Goal: Task Accomplishment & Management: Use online tool/utility

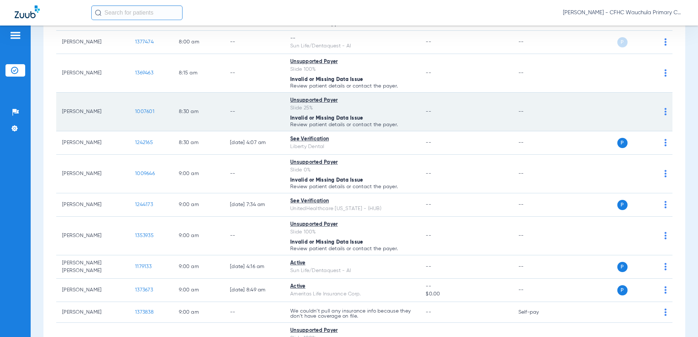
scroll to position [292, 0]
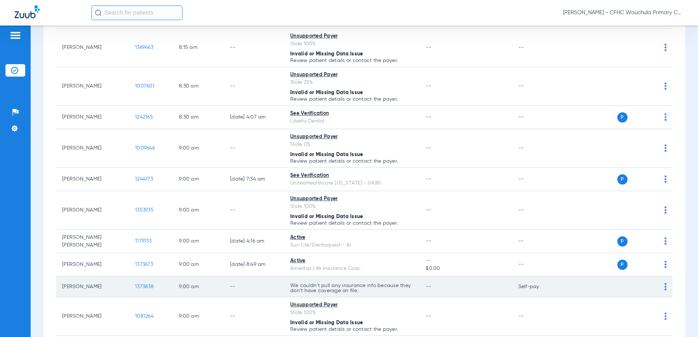
click at [147, 288] on span "1373838" at bounding box center [144, 286] width 19 height 5
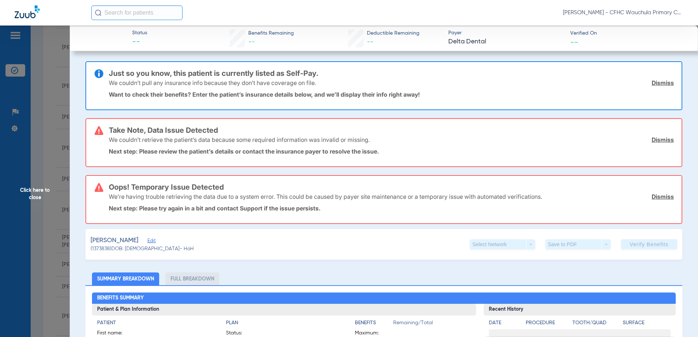
click at [147, 244] on span "Edit" at bounding box center [150, 241] width 7 height 7
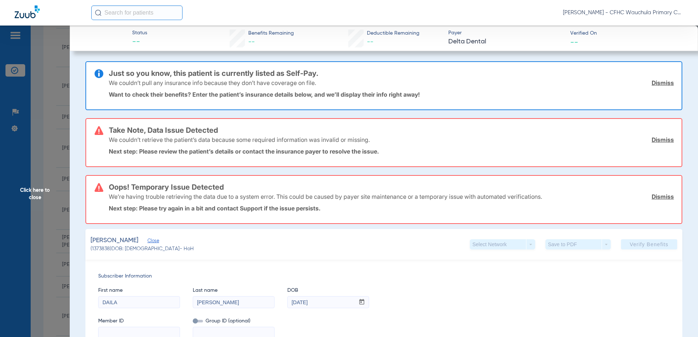
scroll to position [110, 0]
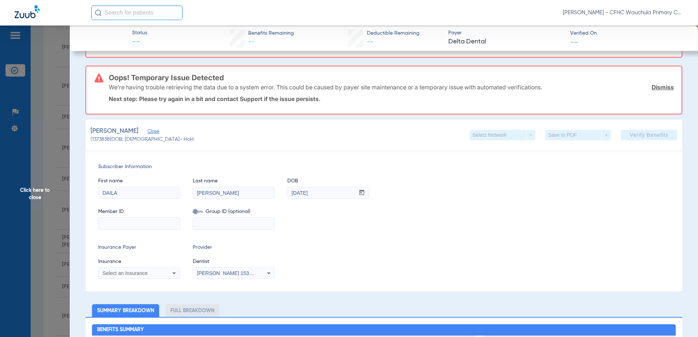
click at [122, 221] on input at bounding box center [139, 224] width 81 height 12
paste input "2022975643"
type input "2022975643"
click at [131, 271] on span "Select an Insurance" at bounding box center [125, 274] width 45 height 6
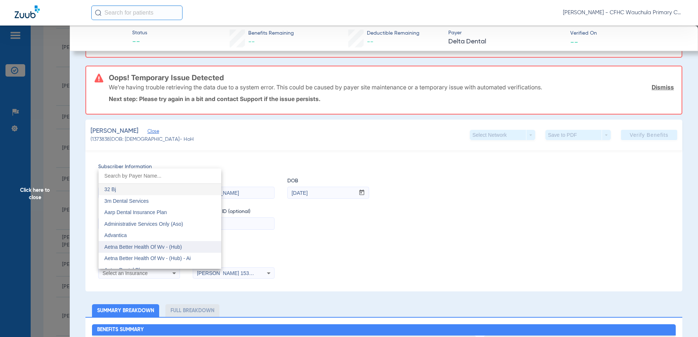
scroll to position [37, 0]
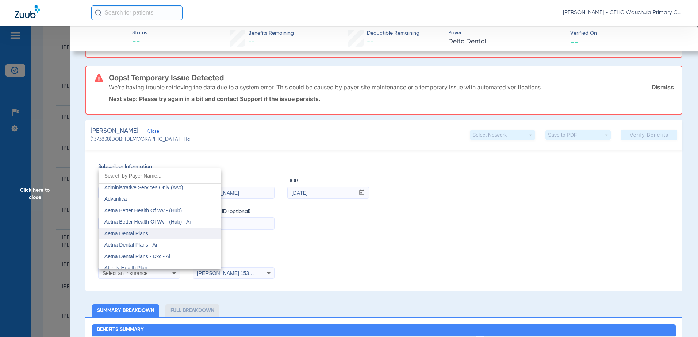
click at [132, 235] on span "Aetna Dental Plans" at bounding box center [126, 234] width 44 height 6
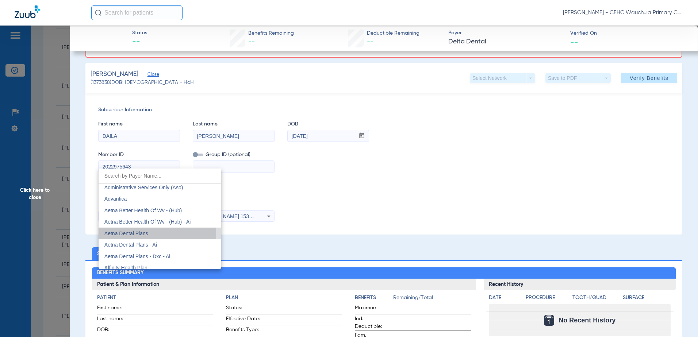
scroll to position [53, 0]
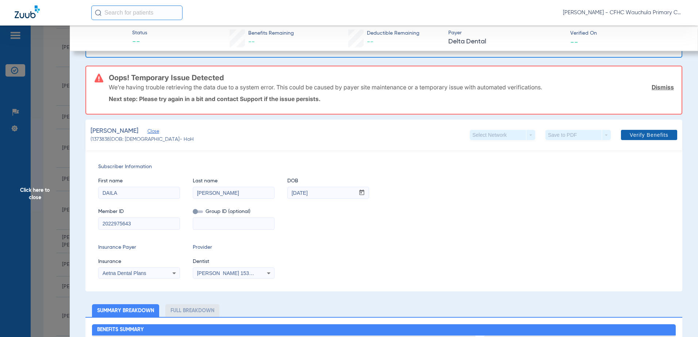
click at [643, 134] on span "Verify Benefits" at bounding box center [649, 135] width 39 height 6
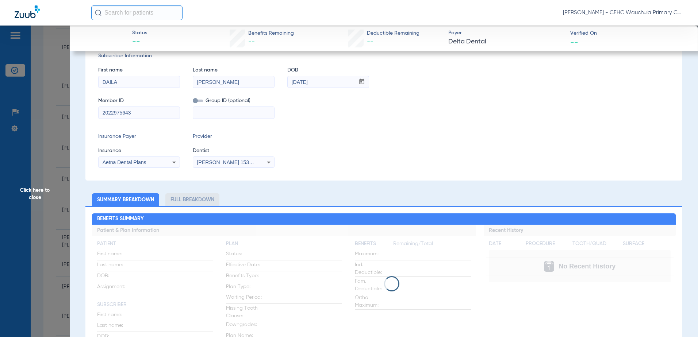
scroll to position [0, 0]
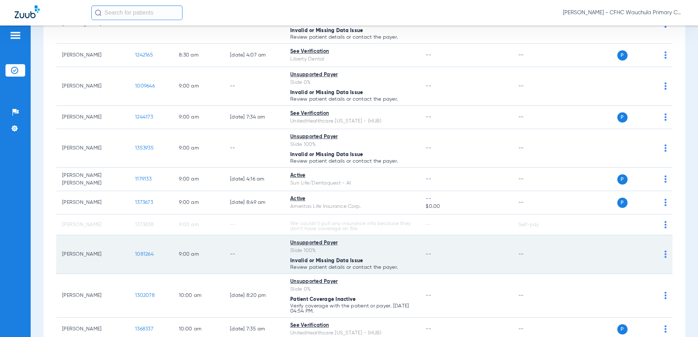
scroll to position [365, 0]
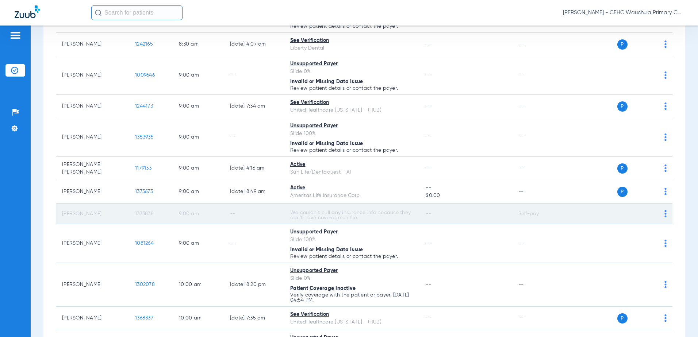
click at [141, 215] on span "1373838" at bounding box center [144, 213] width 19 height 5
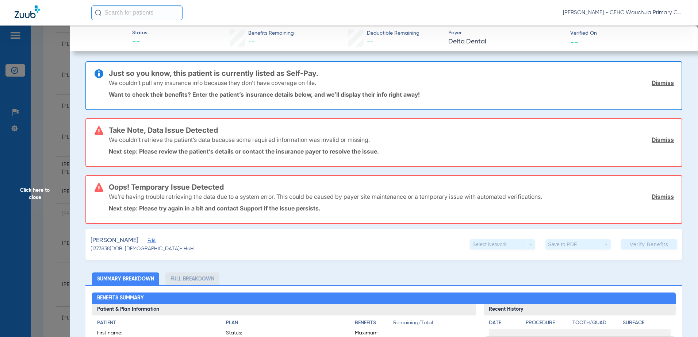
click at [151, 241] on div "JUAREZ, DAILA Edit" at bounding box center [142, 240] width 103 height 9
click at [147, 240] on span "Edit" at bounding box center [150, 241] width 7 height 7
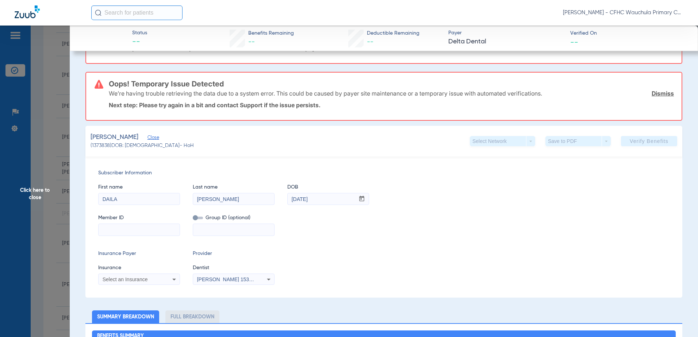
scroll to position [146, 0]
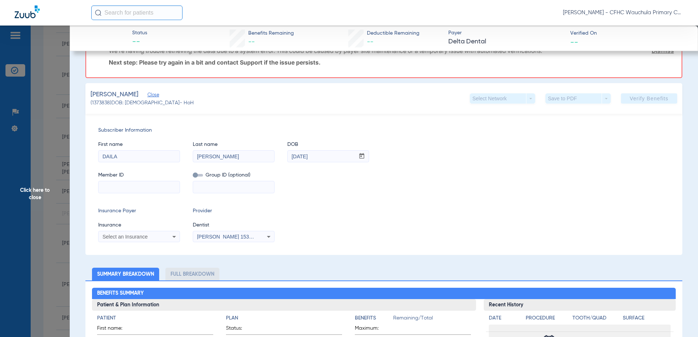
drag, startPoint x: 128, startPoint y: 187, endPoint x: 152, endPoint y: 190, distance: 24.0
click at [128, 187] on input at bounding box center [139, 187] width 81 height 12
